Goal: Task Accomplishment & Management: Complete application form

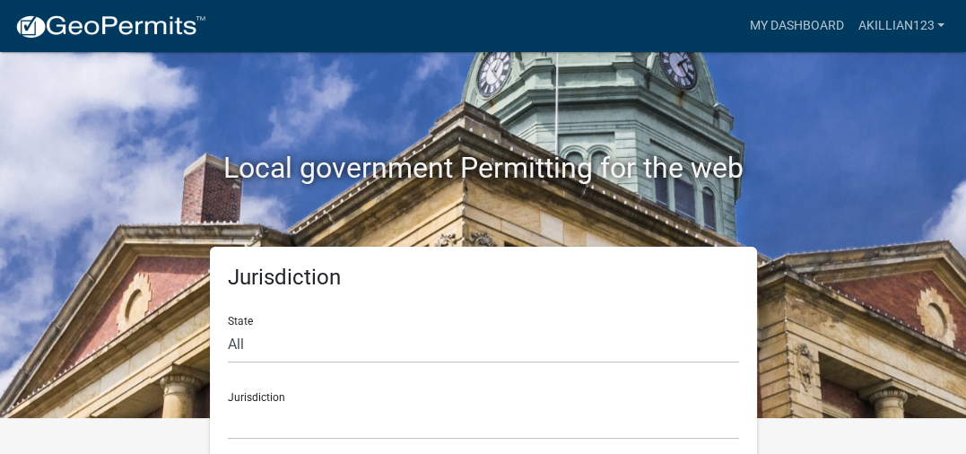
scroll to position [54, 0]
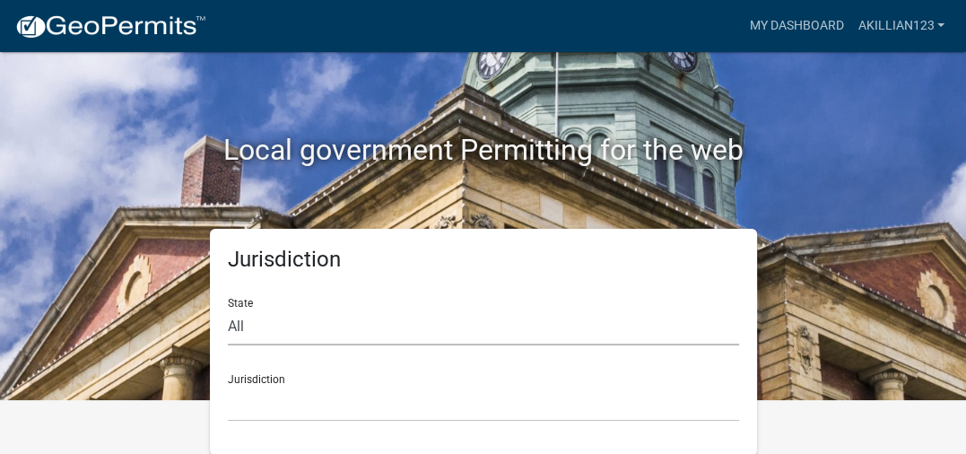
click at [374, 333] on select "All [US_STATE] [US_STATE] [US_STATE] [US_STATE] [US_STATE] [US_STATE] [US_STATE…" at bounding box center [483, 326] width 511 height 37
select select "[US_STATE]"
click at [228, 308] on select "All [US_STATE] [US_STATE] [US_STATE] [US_STATE] [US_STATE] [US_STATE] [US_STATE…" at bounding box center [483, 326] width 511 height 37
click at [352, 404] on select "City of [GEOGRAPHIC_DATA], [US_STATE] City of [GEOGRAPHIC_DATA], [US_STATE] Cit…" at bounding box center [483, 403] width 511 height 37
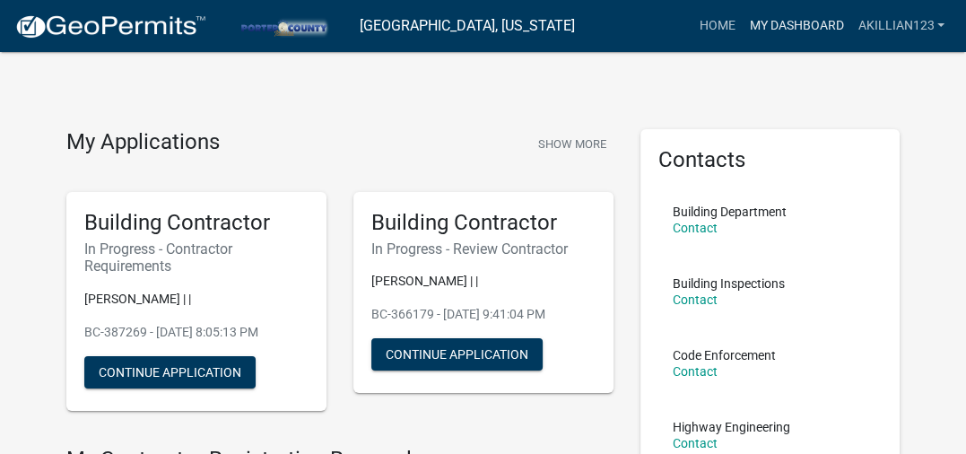
click at [795, 20] on link "My Dashboard" at bounding box center [796, 26] width 109 height 34
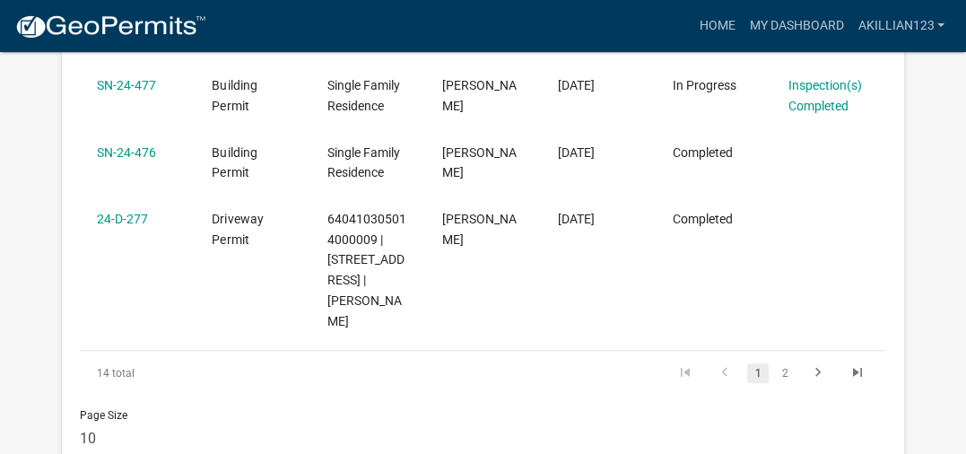
scroll to position [964, 0]
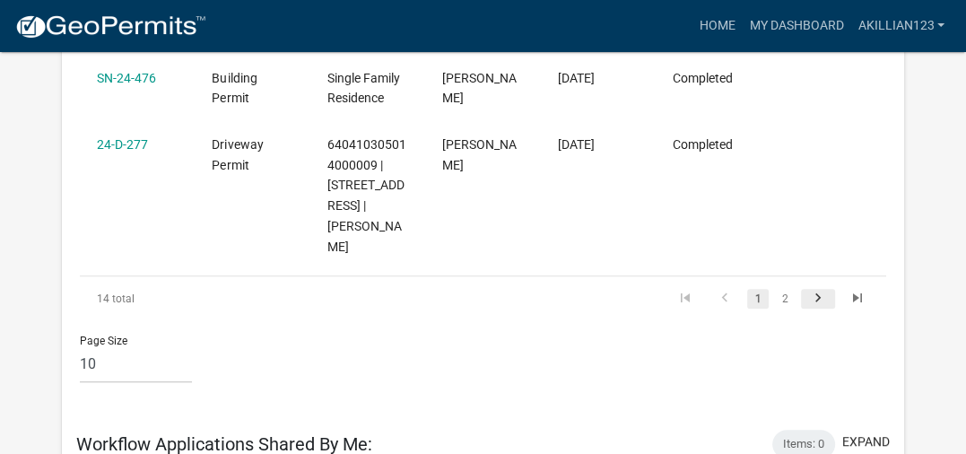
click at [821, 290] on icon "go to next page" at bounding box center [817, 301] width 23 height 22
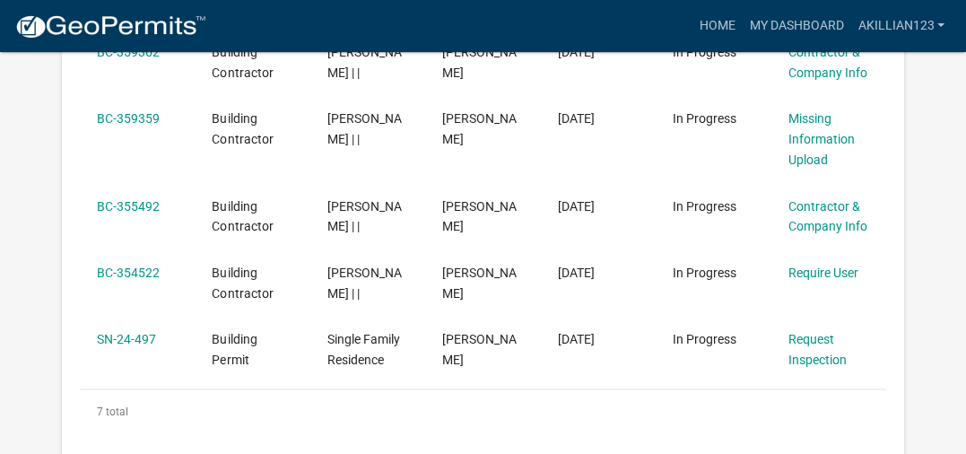
scroll to position [1592, 0]
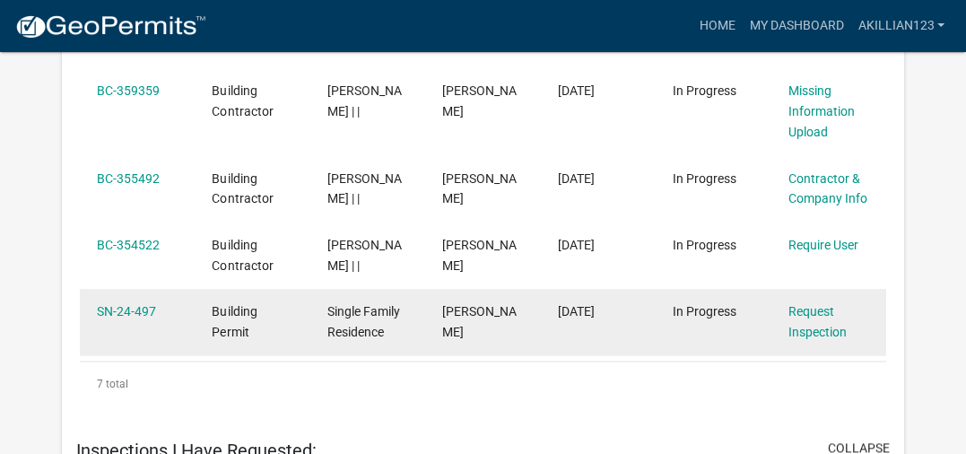
click at [800, 301] on div "Request Inspection" at bounding box center [828, 321] width 81 height 41
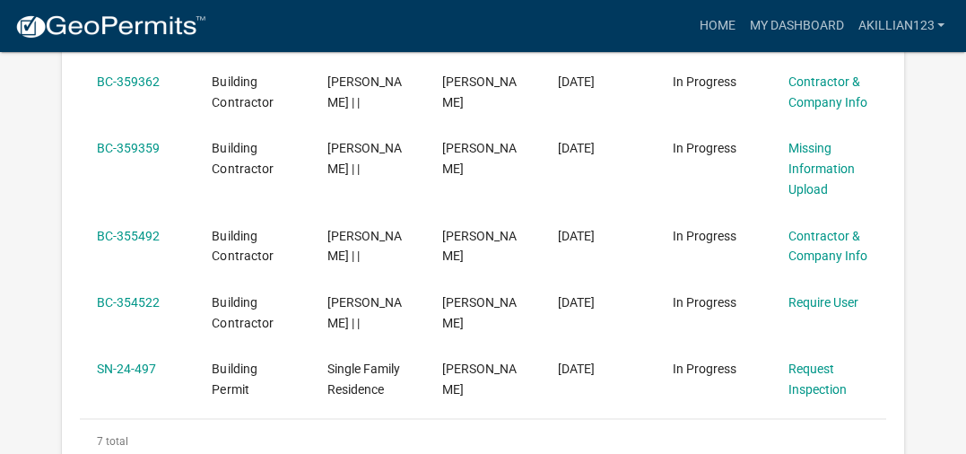
scroll to position [1561, 0]
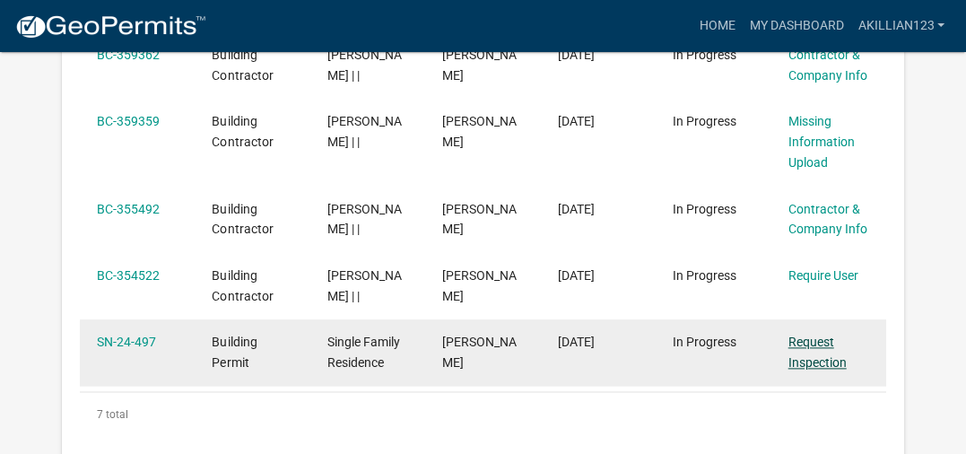
click at [804, 334] on link "Request Inspection" at bounding box center [817, 351] width 58 height 35
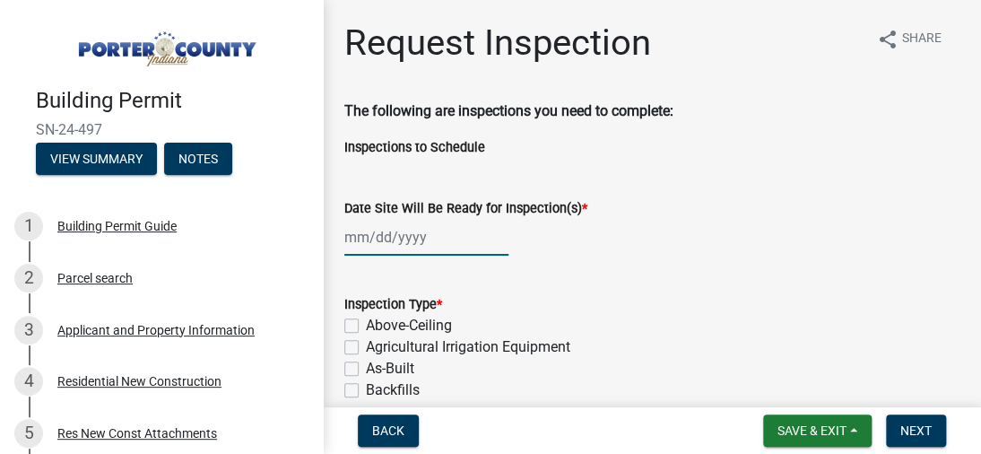
click at [405, 247] on div at bounding box center [426, 237] width 164 height 37
select select "9"
select select "2025"
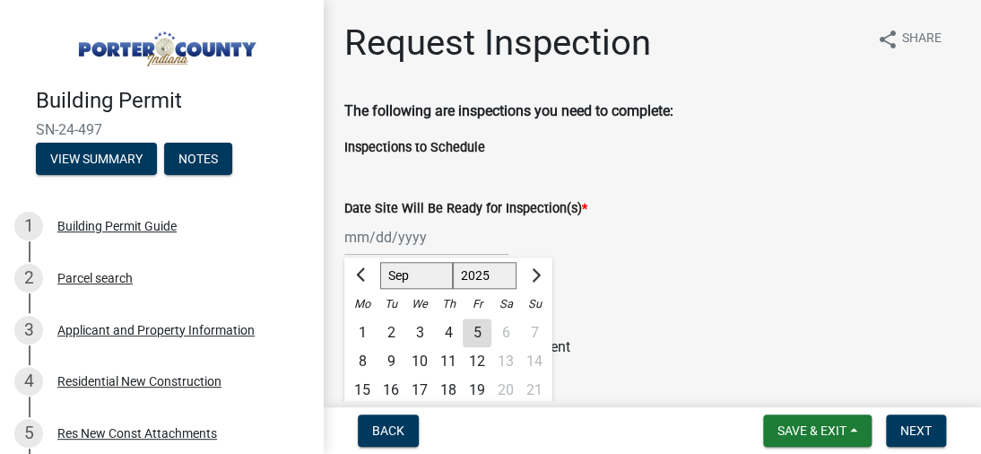
click at [362, 358] on div "8" at bounding box center [362, 361] width 29 height 29
type input "[DATE]"
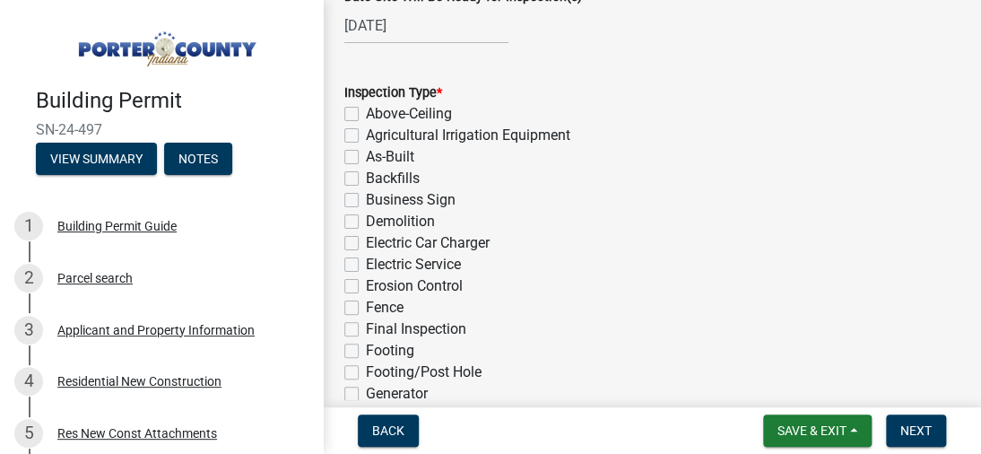
scroll to position [219, 0]
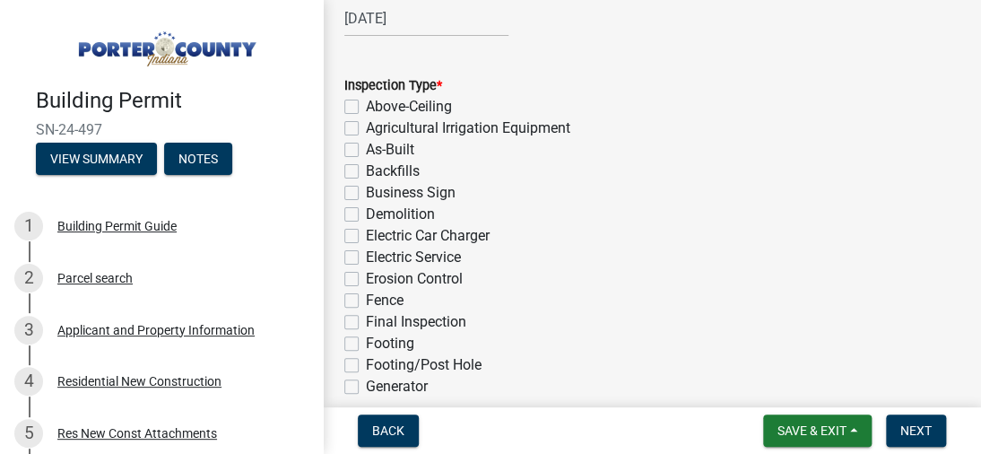
click at [366, 259] on label "Electric Service" at bounding box center [413, 258] width 95 height 22
click at [366, 258] on input "Electric Service" at bounding box center [372, 253] width 12 height 12
checkbox input "true"
checkbox input "false"
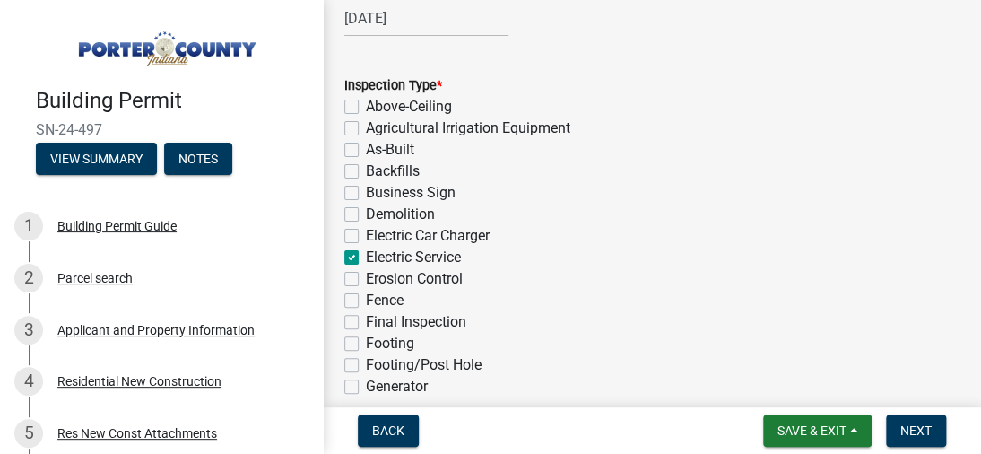
checkbox input "false"
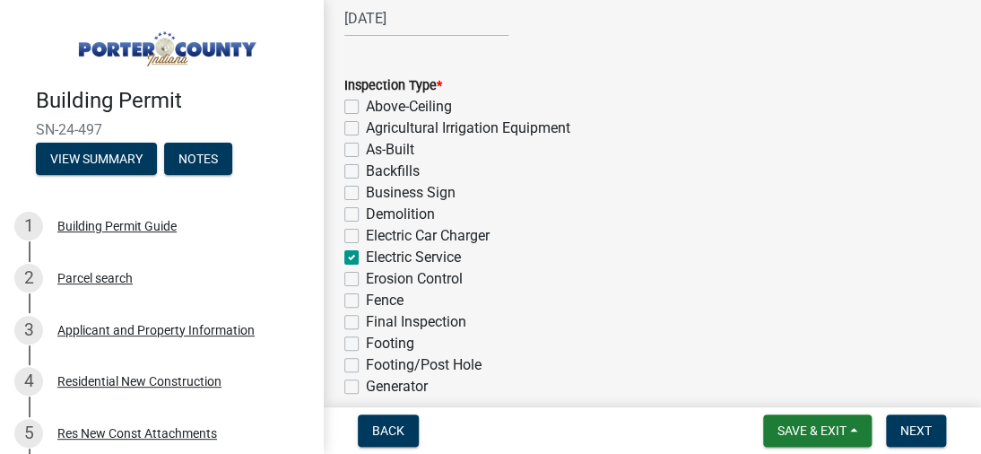
checkbox input "true"
checkbox input "false"
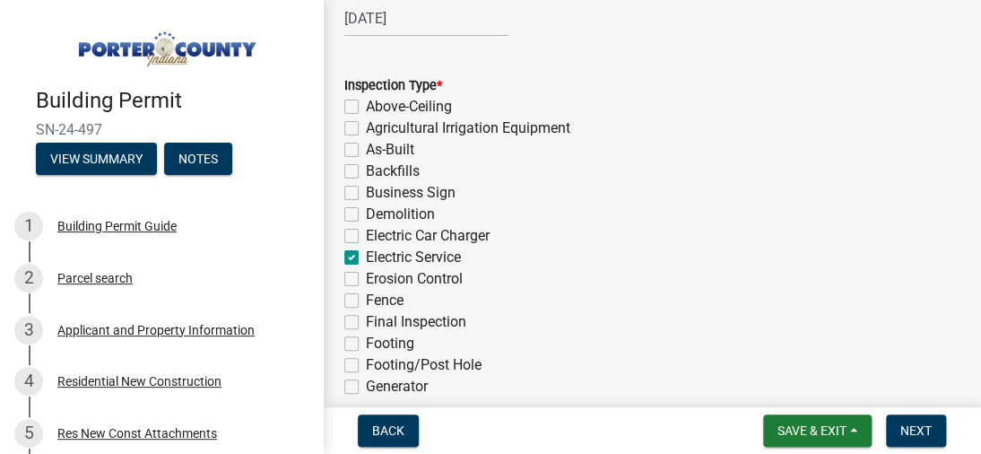
checkbox input "false"
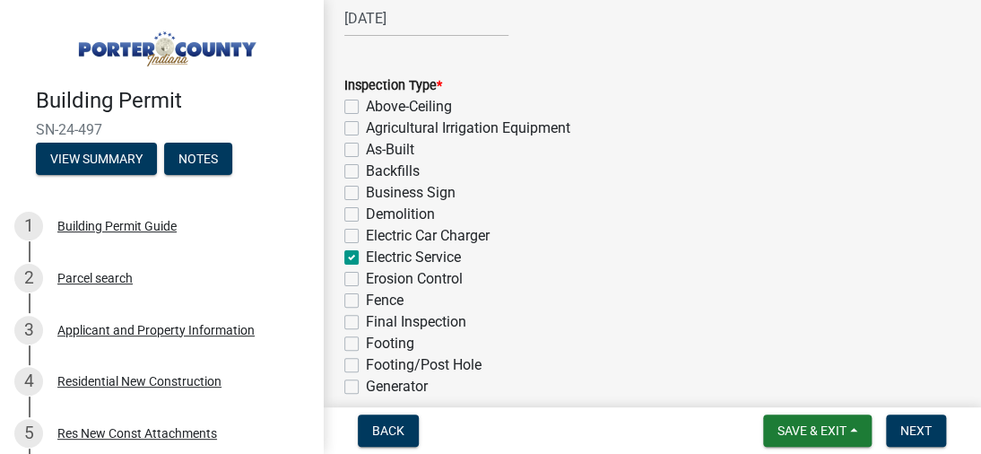
checkbox input "false"
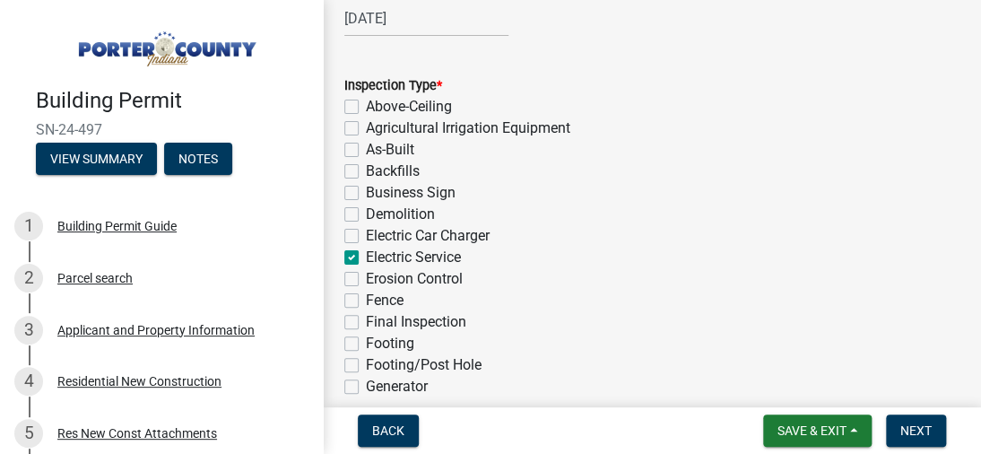
checkbox input "false"
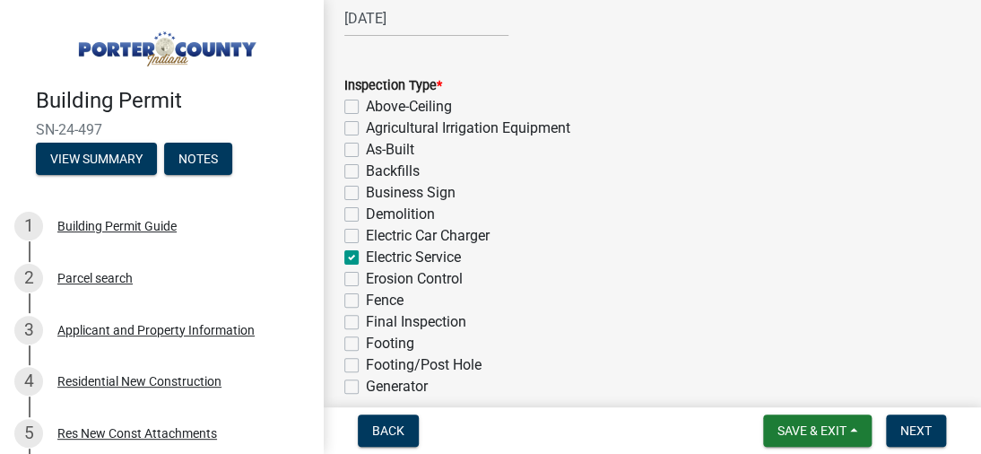
checkbox input "false"
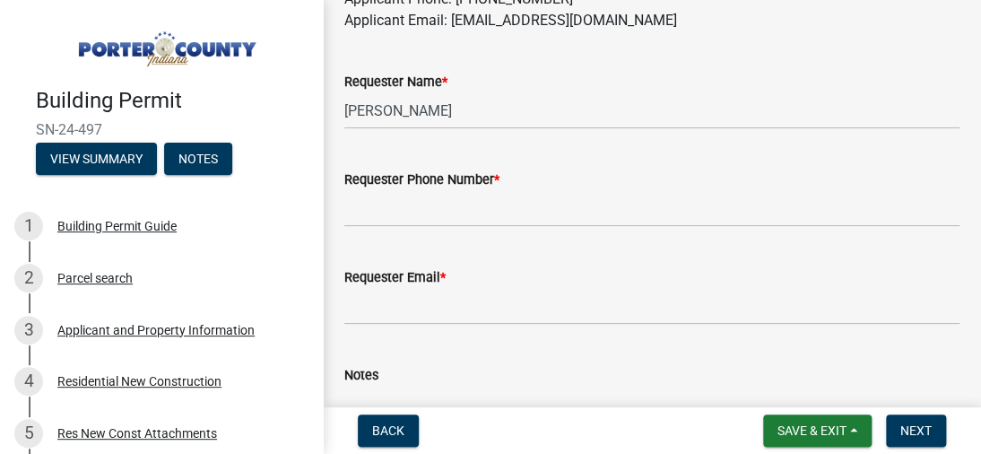
scroll to position [1141, 0]
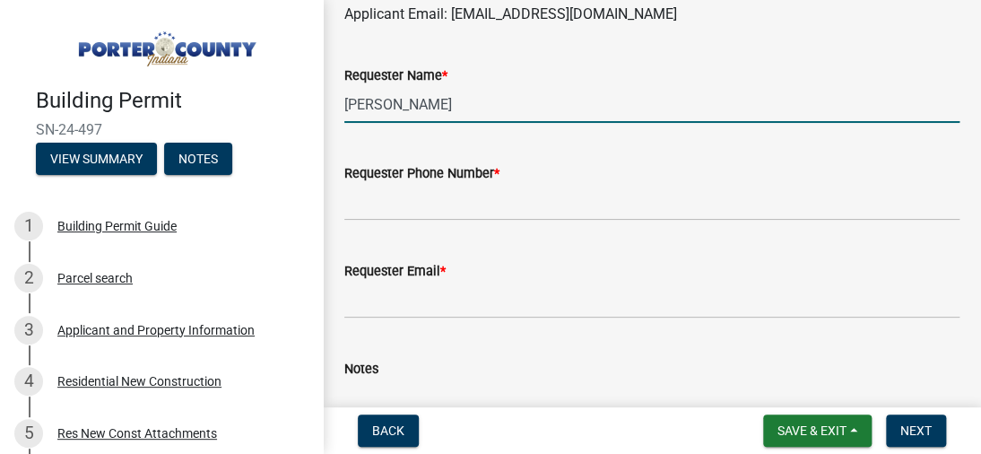
drag, startPoint x: 465, startPoint y: 115, endPoint x: 341, endPoint y: 113, distance: 124.7
click at [341, 113] on div "Requester Name * [PERSON_NAME]" at bounding box center [652, 80] width 642 height 83
type input "[PERSON_NAME]"
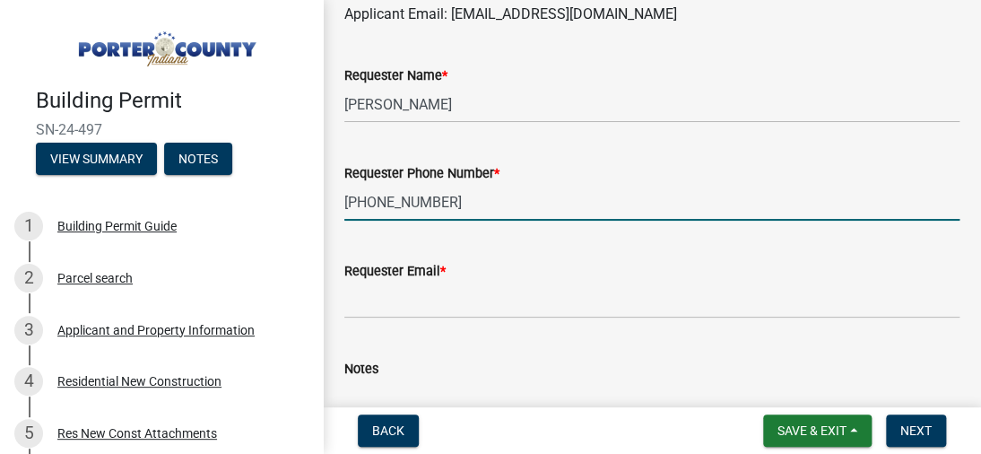
type input "[PHONE_NUMBER]"
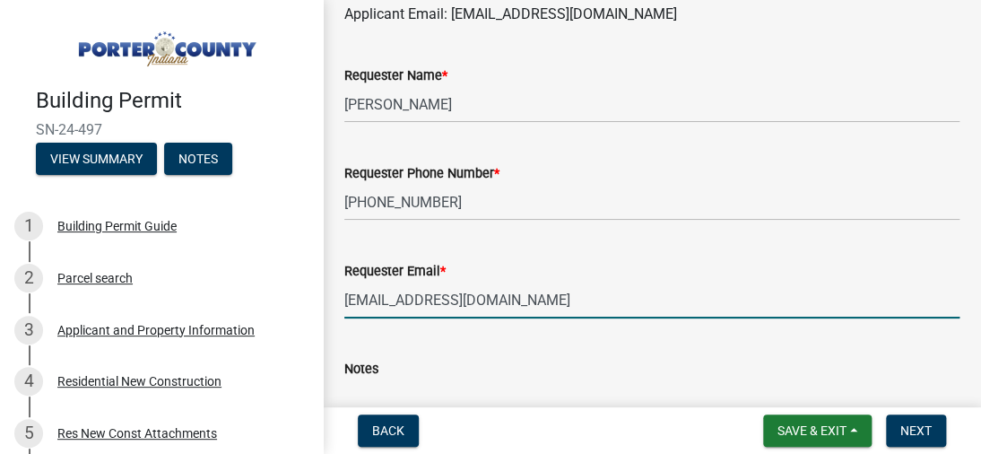
type input "[EMAIL_ADDRESS][DOMAIN_NAME]"
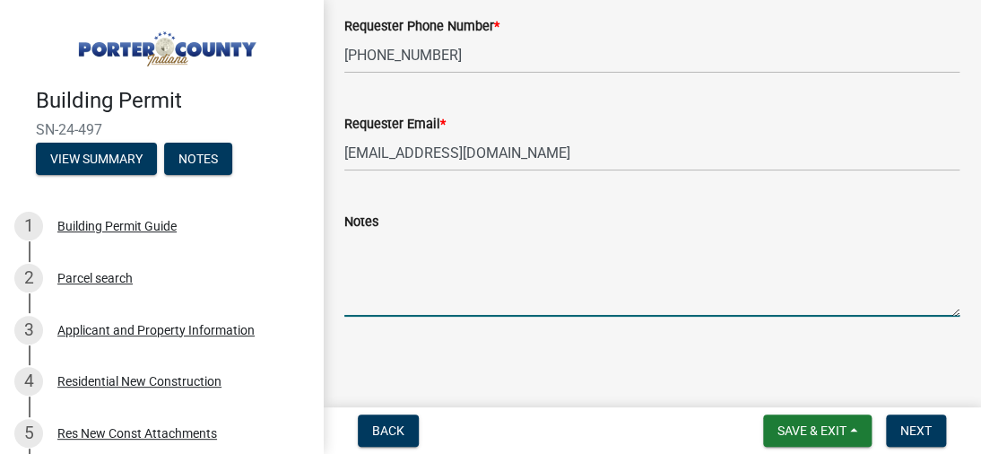
click at [443, 256] on textarea "Notes" at bounding box center [651, 274] width 615 height 84
type textarea "W"
type textarea "I"
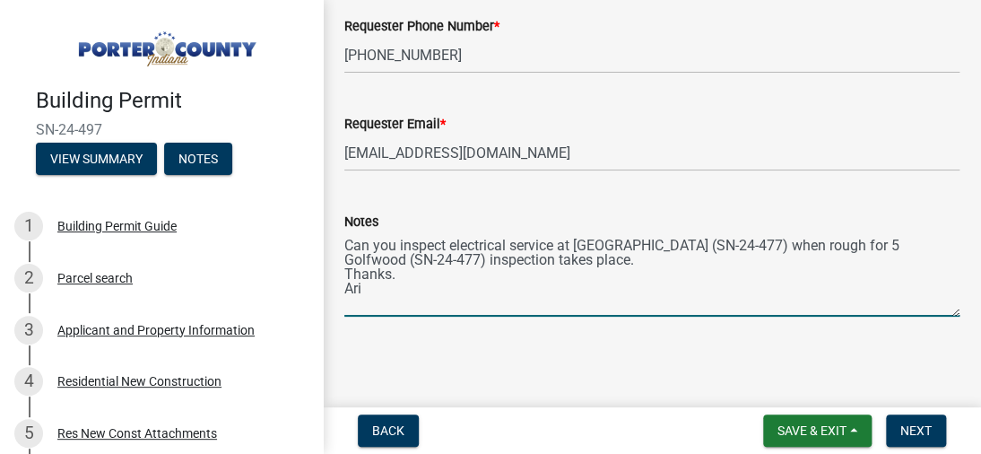
click at [623, 241] on textarea "Can you inspect electrical service at [GEOGRAPHIC_DATA] (SN-24-477) when rough …" at bounding box center [651, 274] width 615 height 84
click at [568, 259] on textarea "Can you inspect electrical service at [STREET_ADDRESS] (SN-24-477) when rough f…" at bounding box center [651, 274] width 615 height 84
type textarea "Can you inspect electrical service at [STREET_ADDRESS] (SN-24-477) when rough f…"
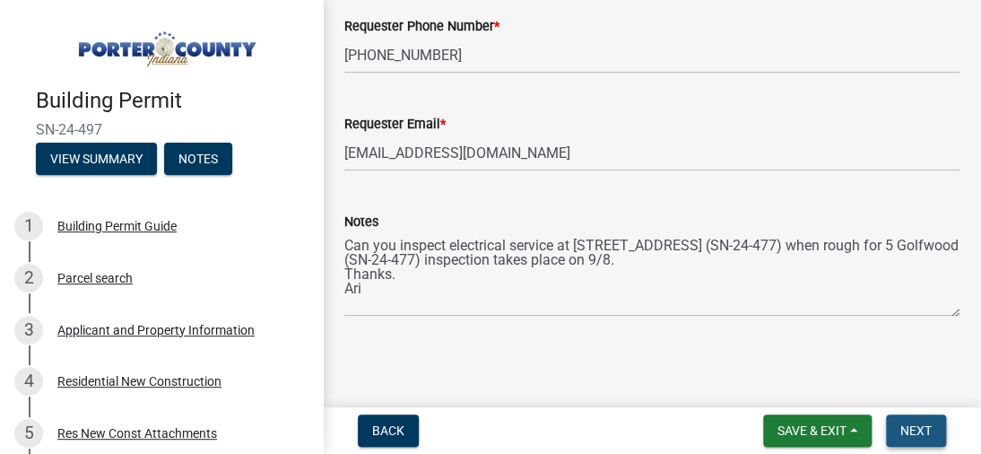
click at [916, 434] on span "Next" at bounding box center [915, 430] width 31 height 14
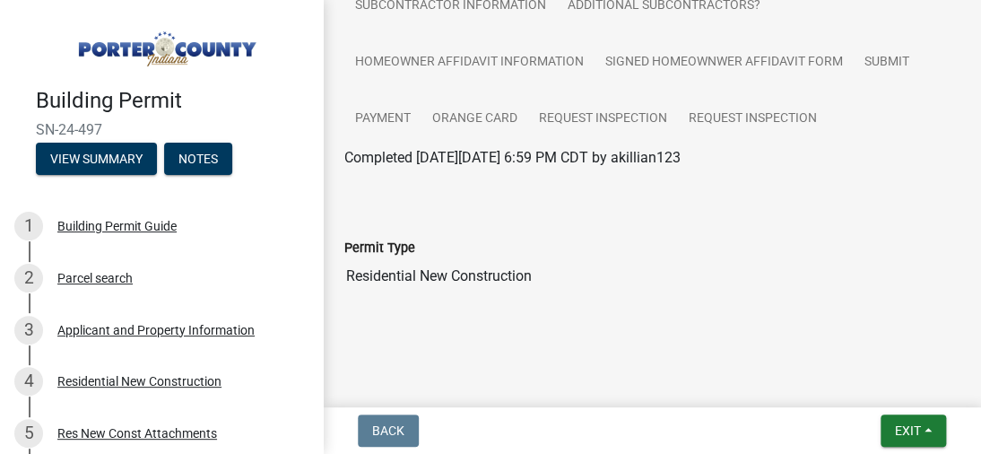
scroll to position [0, 0]
